Goal: Transaction & Acquisition: Book appointment/travel/reservation

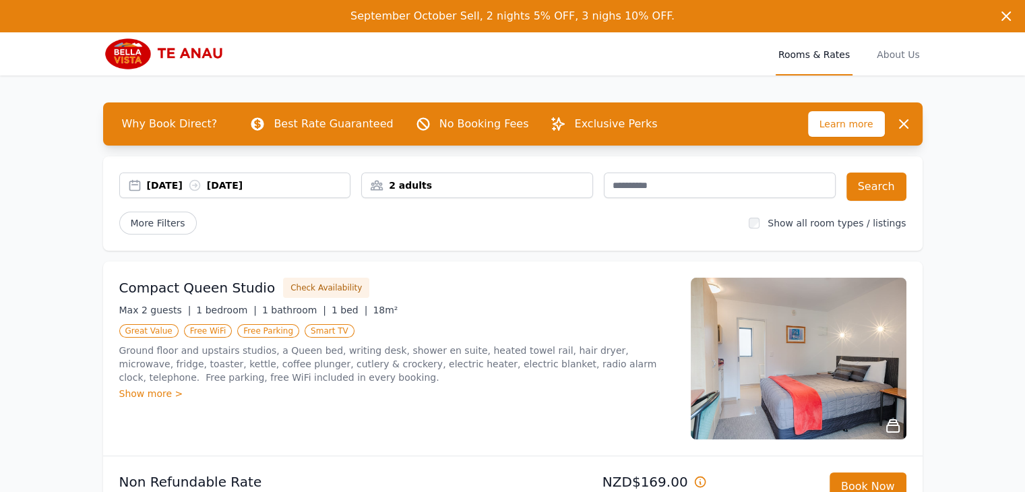
click at [169, 192] on div "[DATE] [DATE]" at bounding box center [235, 186] width 232 height 26
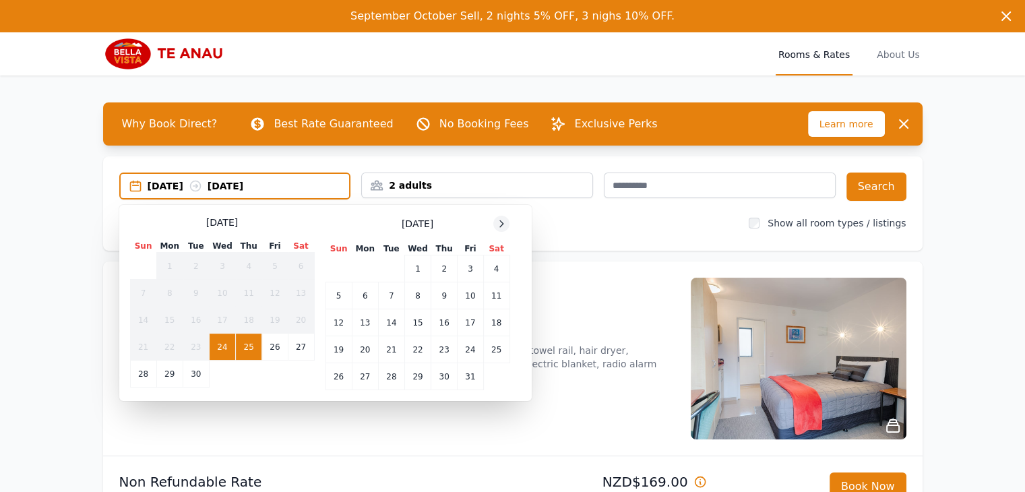
click at [499, 220] on icon at bounding box center [501, 223] width 11 height 11
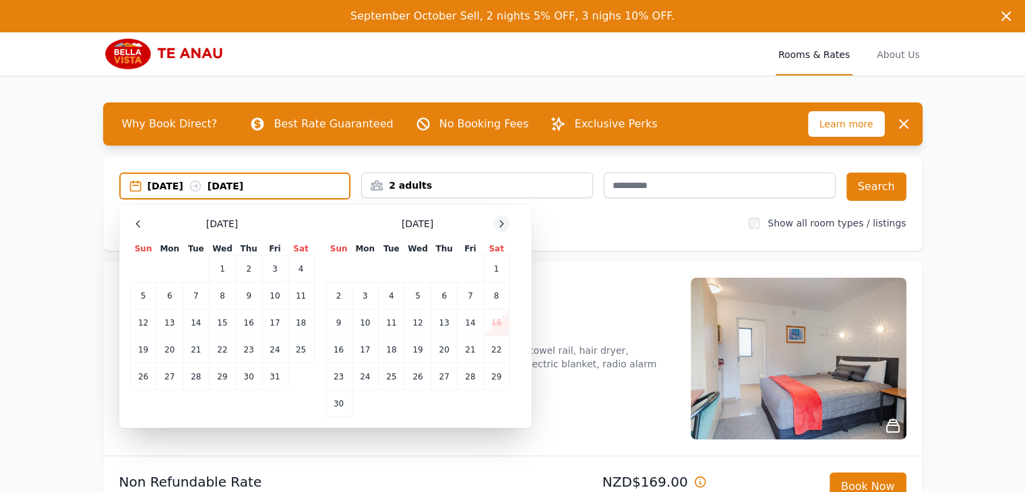
click at [499, 220] on icon at bounding box center [501, 223] width 11 height 11
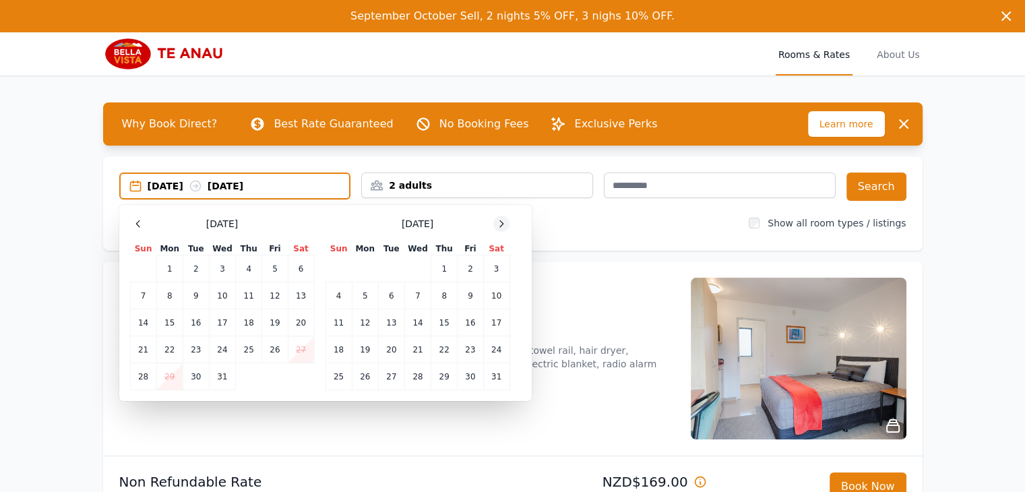
click at [499, 220] on icon at bounding box center [501, 223] width 11 height 11
click at [491, 295] on td "14" at bounding box center [496, 295] width 26 height 27
click at [359, 322] on td "16" at bounding box center [365, 322] width 26 height 27
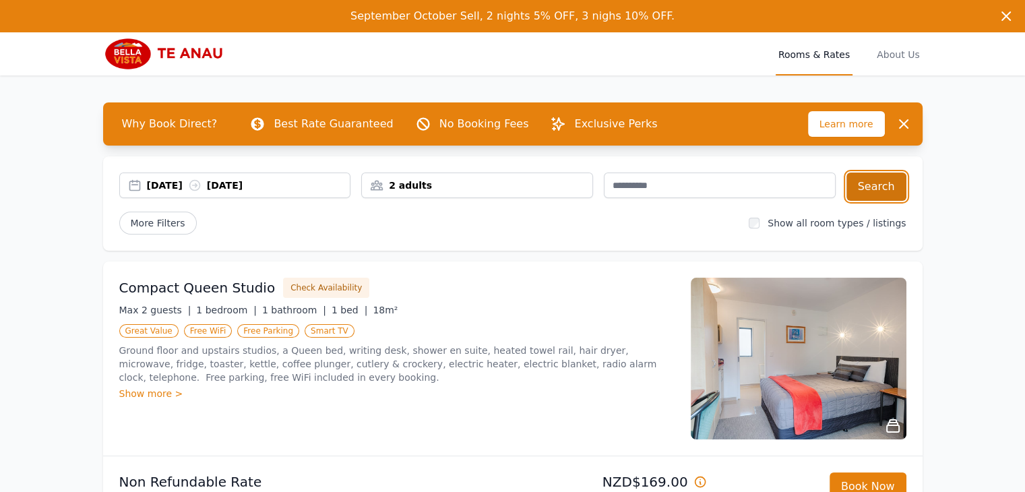
click at [864, 184] on button "Search" at bounding box center [876, 187] width 60 height 28
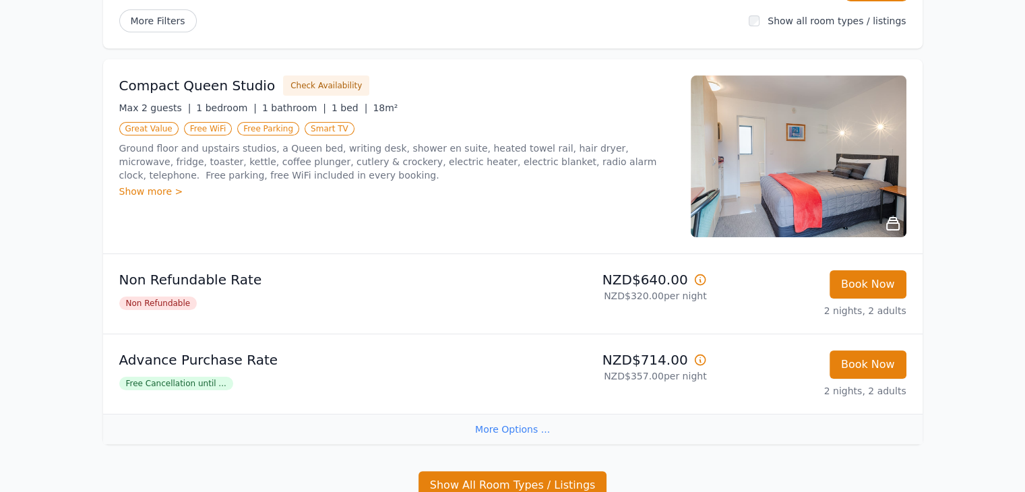
scroll to position [270, 0]
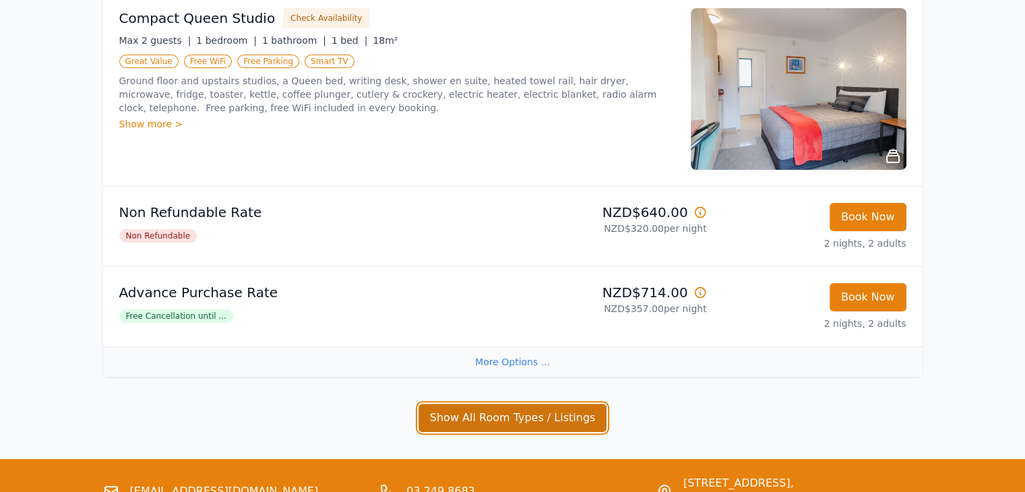
click at [471, 425] on button "Show All Room Types / Listings" at bounding box center [513, 418] width 189 height 28
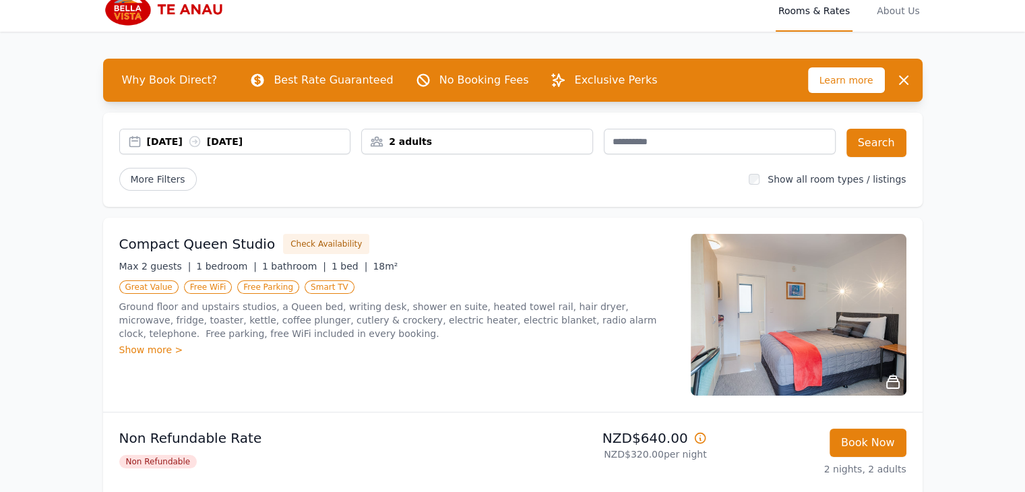
scroll to position [67, 0]
